Goal: Navigation & Orientation: Find specific page/section

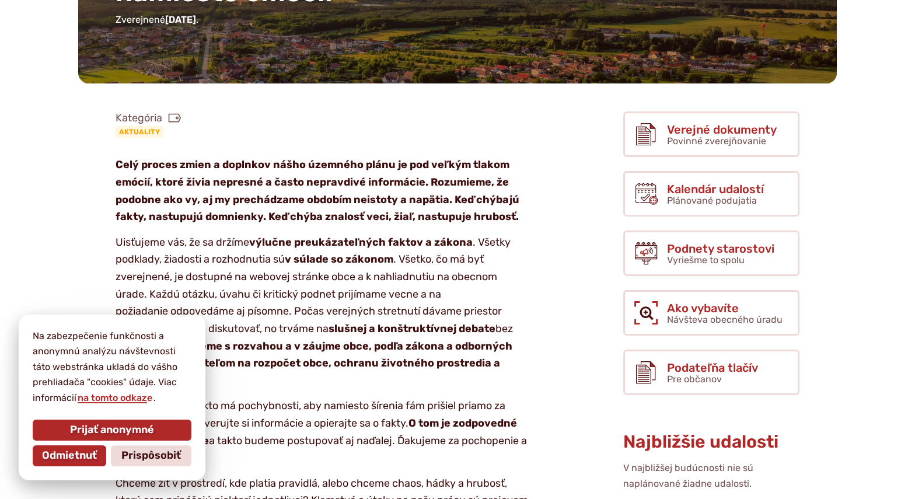
scroll to position [253, 0]
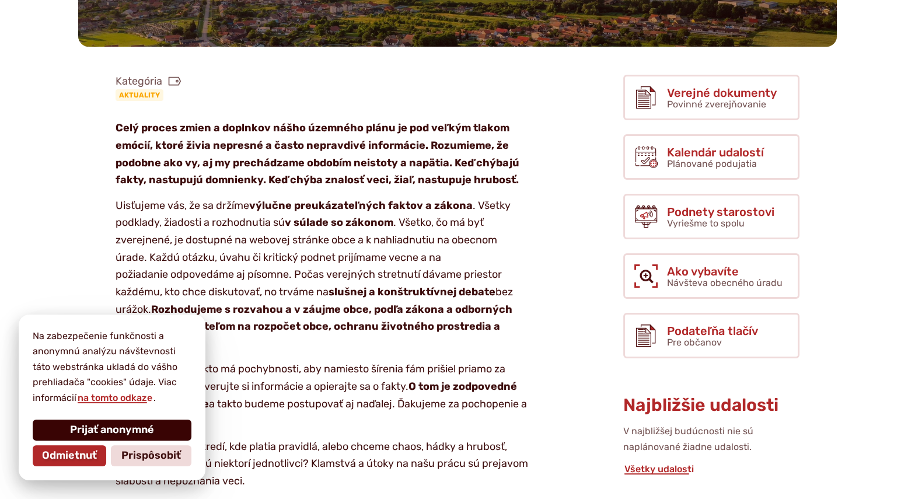
click at [102, 426] on span "Prijať anonymné" at bounding box center [112, 429] width 84 height 13
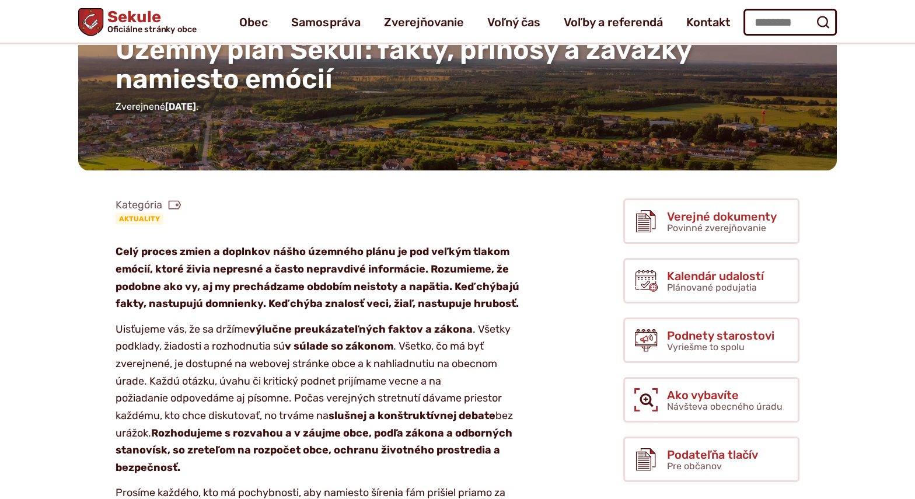
scroll to position [0, 0]
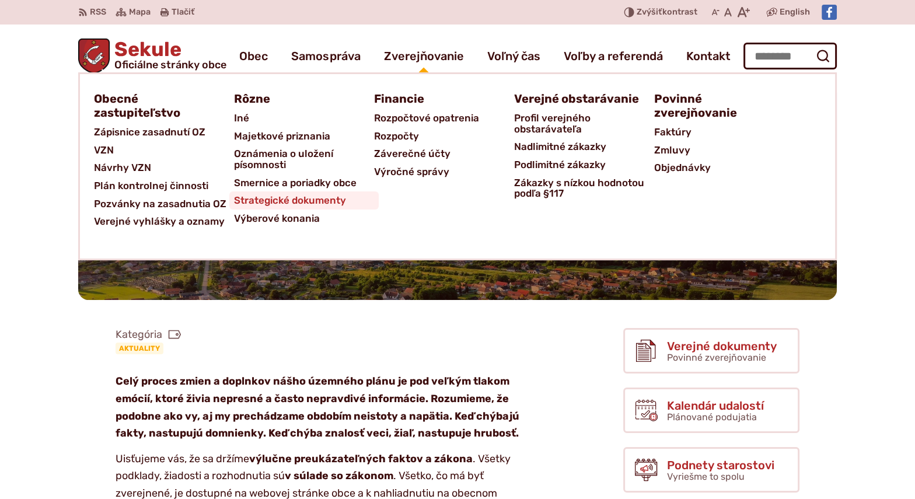
click at [324, 198] on span "Strategické dokumenty" at bounding box center [290, 200] width 112 height 18
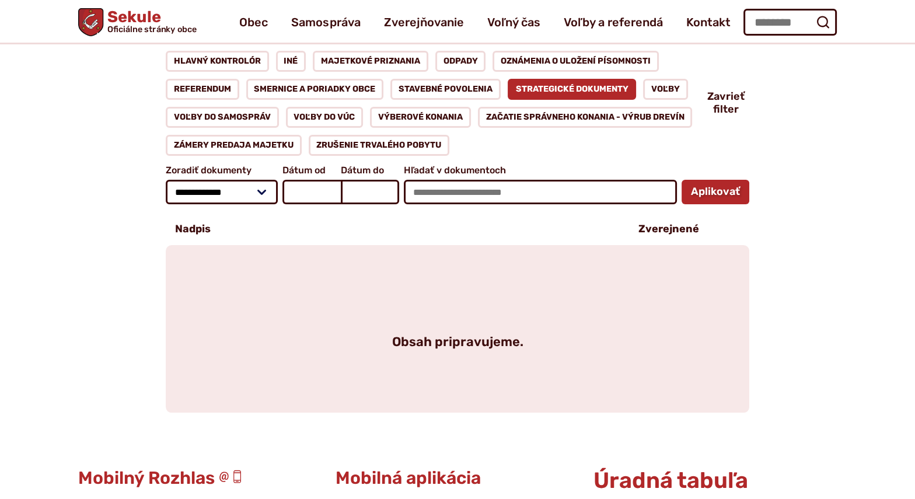
scroll to position [85, 0]
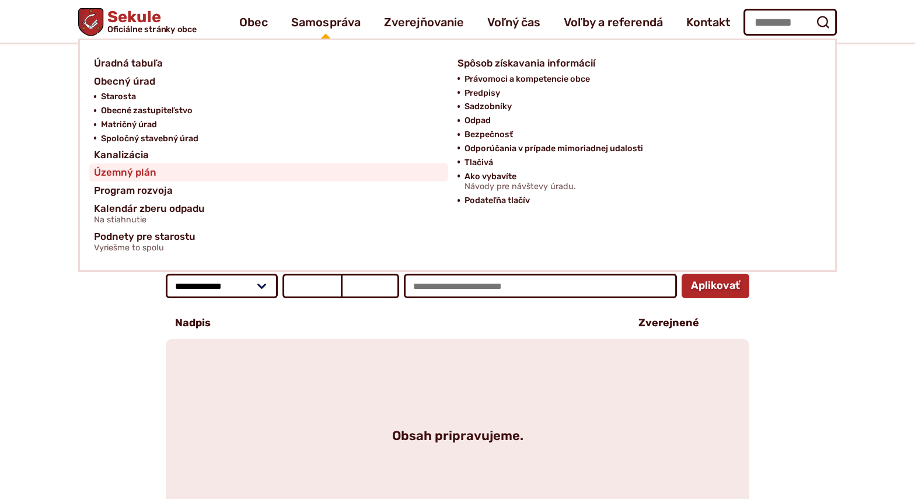
click at [140, 169] on span "Územný plán" at bounding box center [125, 172] width 62 height 18
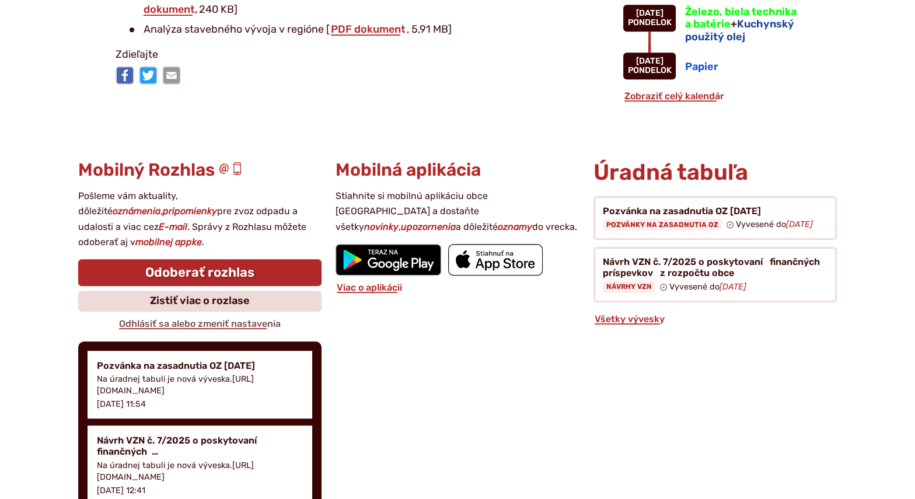
scroll to position [1099, 0]
